Goal: Information Seeking & Learning: Learn about a topic

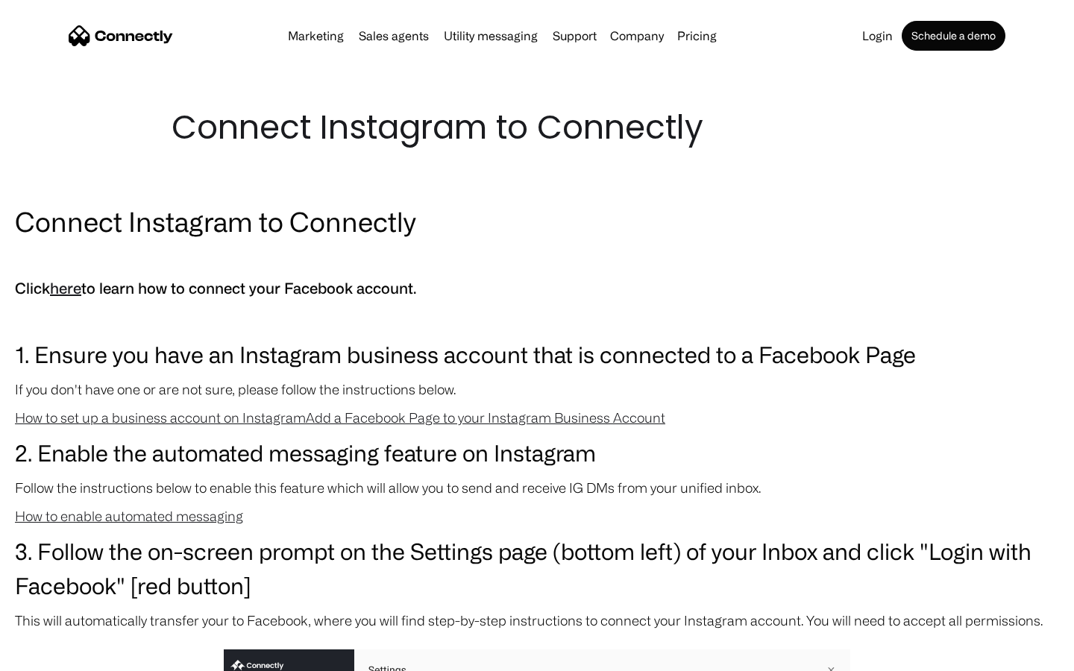
scroll to position [1583, 0]
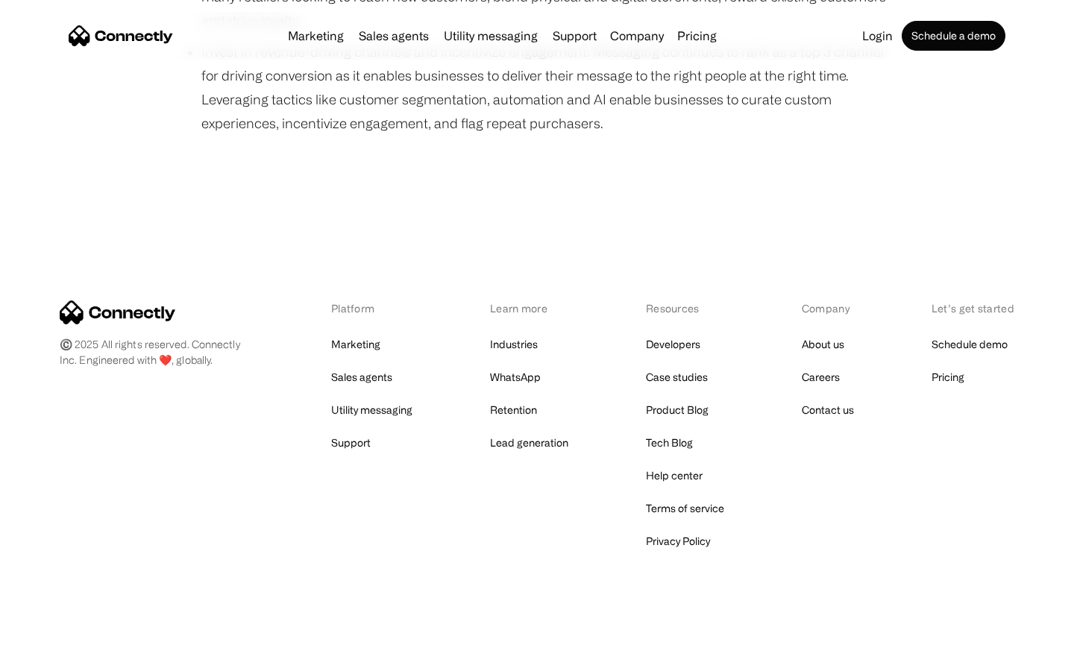
scroll to position [1027, 0]
